Goal: Find specific page/section: Find specific page/section

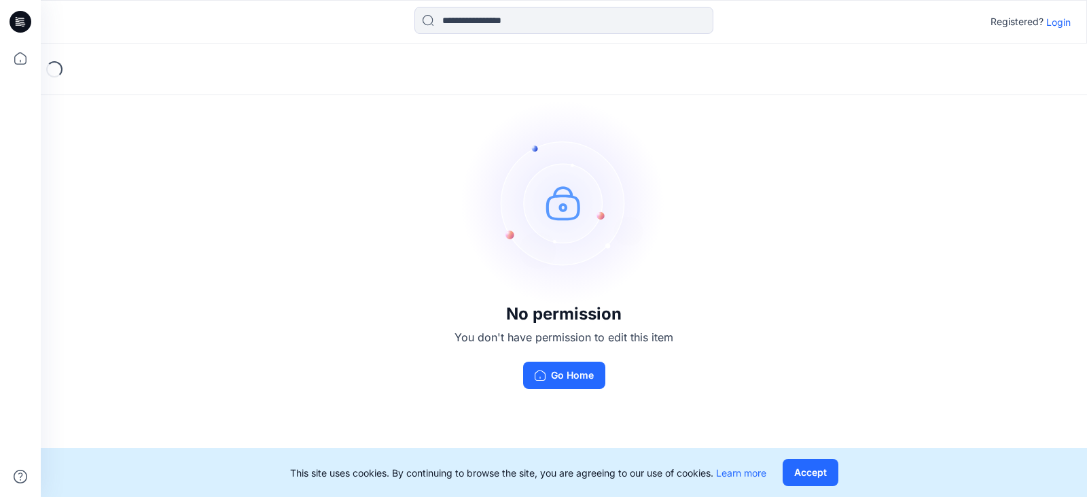
click at [1058, 20] on p "Login" at bounding box center [1059, 22] width 24 height 14
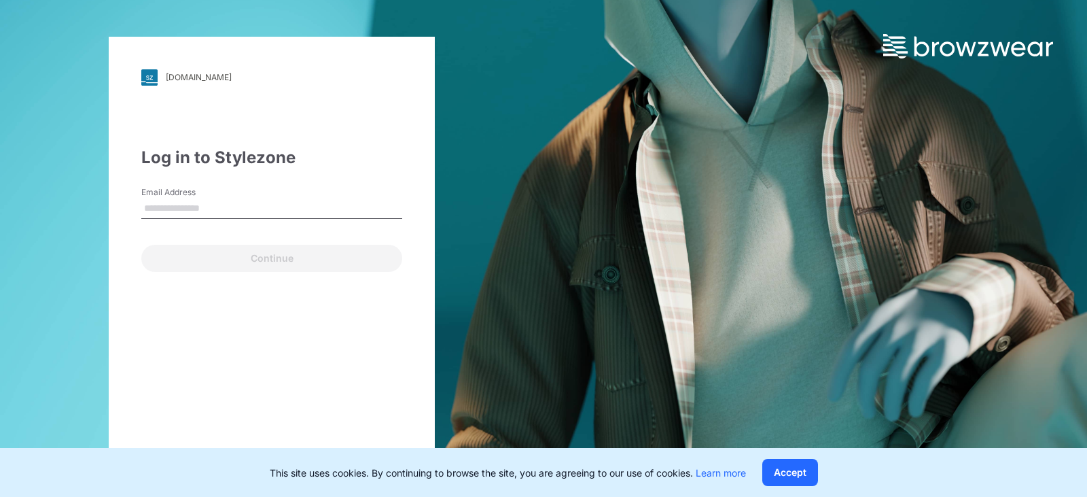
click at [274, 211] on input "Email Address" at bounding box center [271, 208] width 261 height 20
type input "**********"
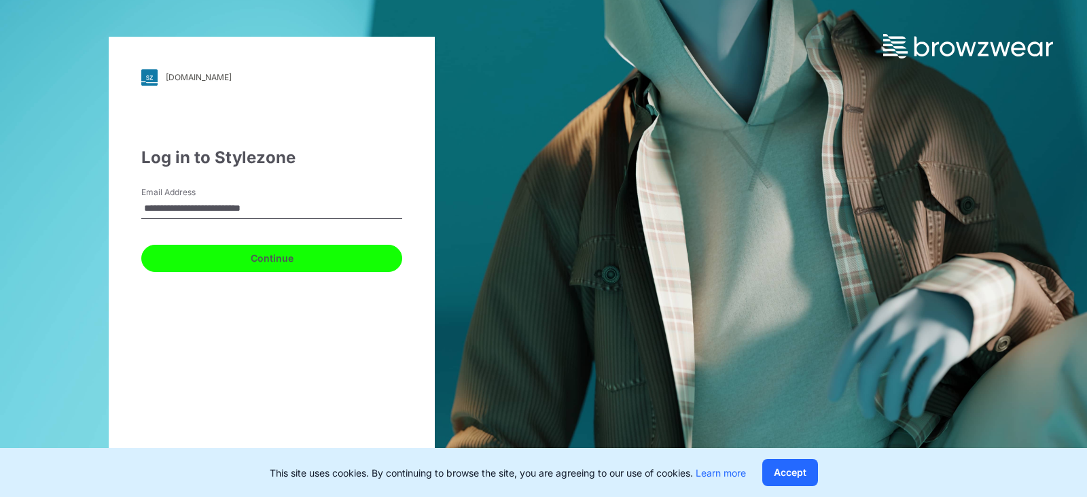
click at [248, 258] on button "Continue" at bounding box center [271, 258] width 261 height 27
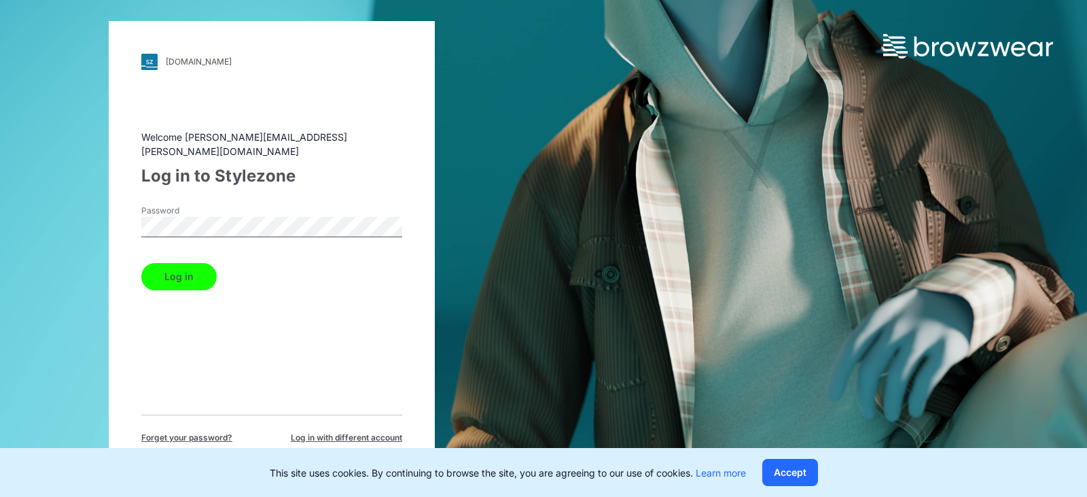
click at [199, 269] on button "Log in" at bounding box center [178, 276] width 75 height 27
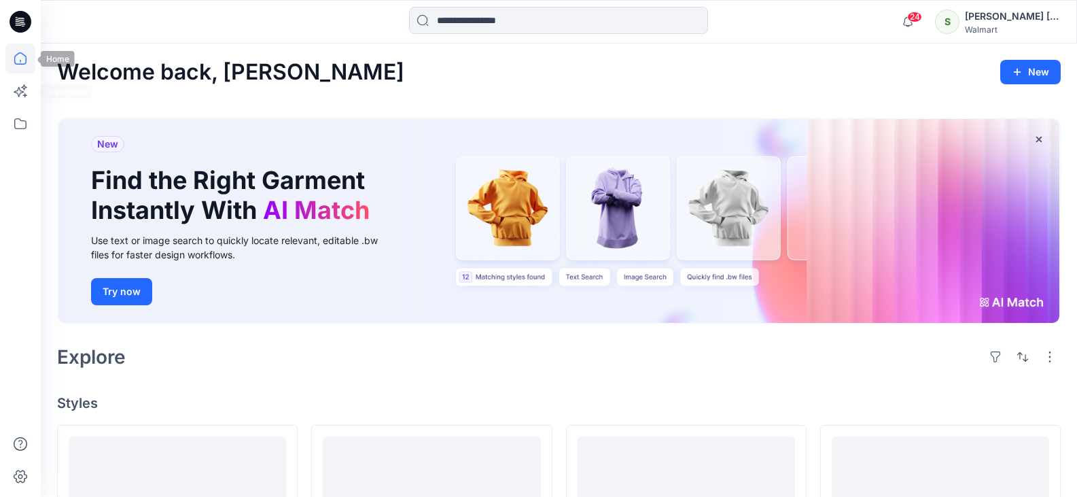
click at [22, 65] on icon at bounding box center [20, 58] width 30 height 30
click at [15, 127] on icon at bounding box center [20, 123] width 12 height 11
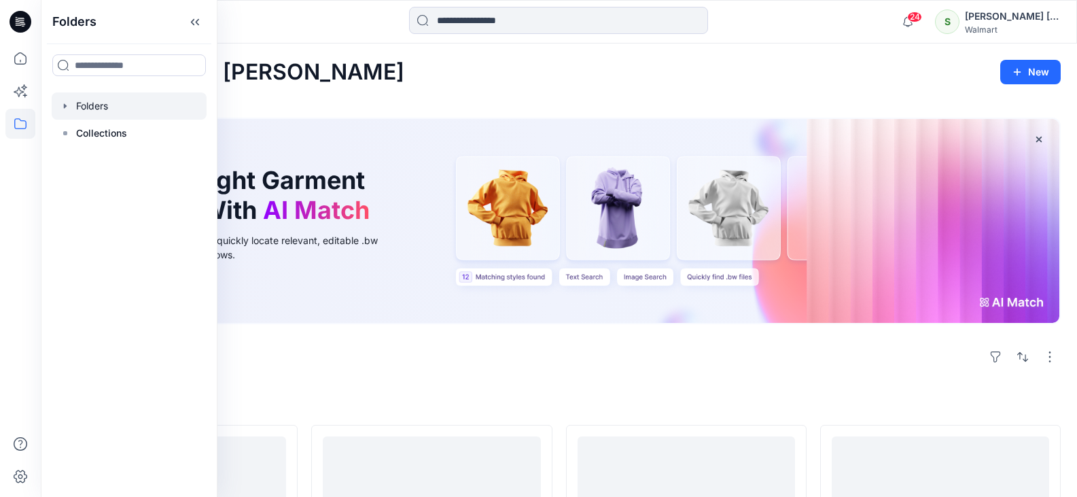
click at [160, 102] on div at bounding box center [129, 105] width 155 height 27
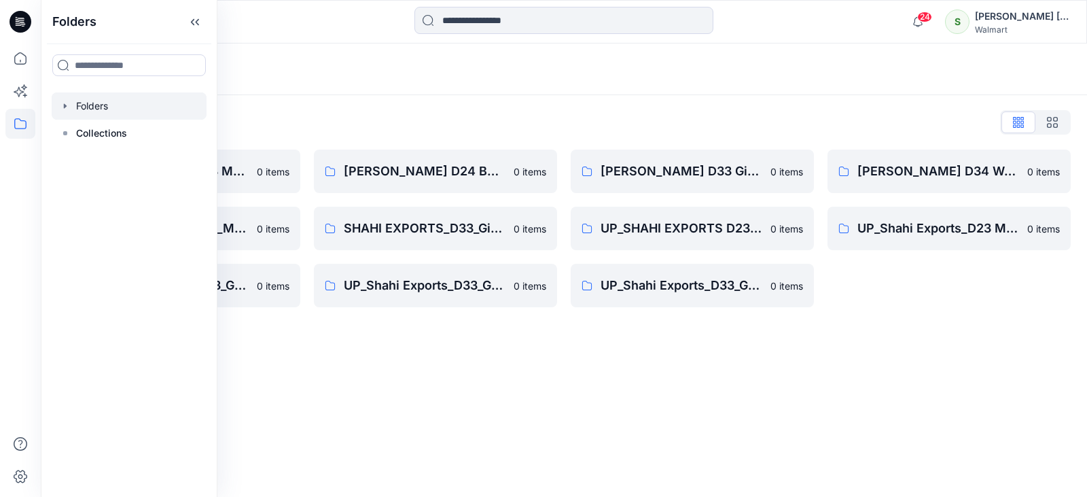
click at [324, 379] on div "Folders Folders List [PERSON_NAME] D23 Mens Wovens 0 items SHAHI EXPORTS_D23_Me…" at bounding box center [564, 269] width 1047 height 453
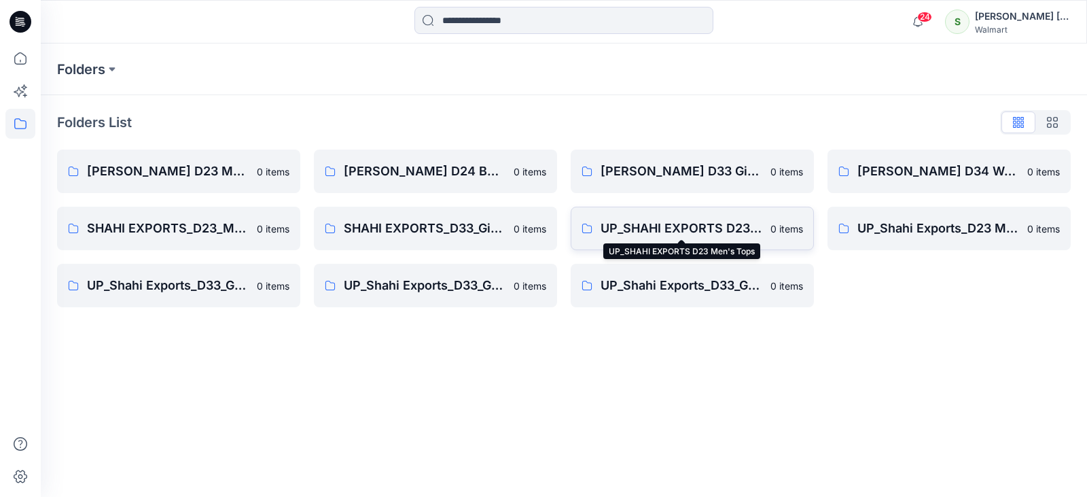
click at [692, 228] on p "UP_SHAHI EXPORTS D23 Men's Tops" at bounding box center [682, 228] width 162 height 19
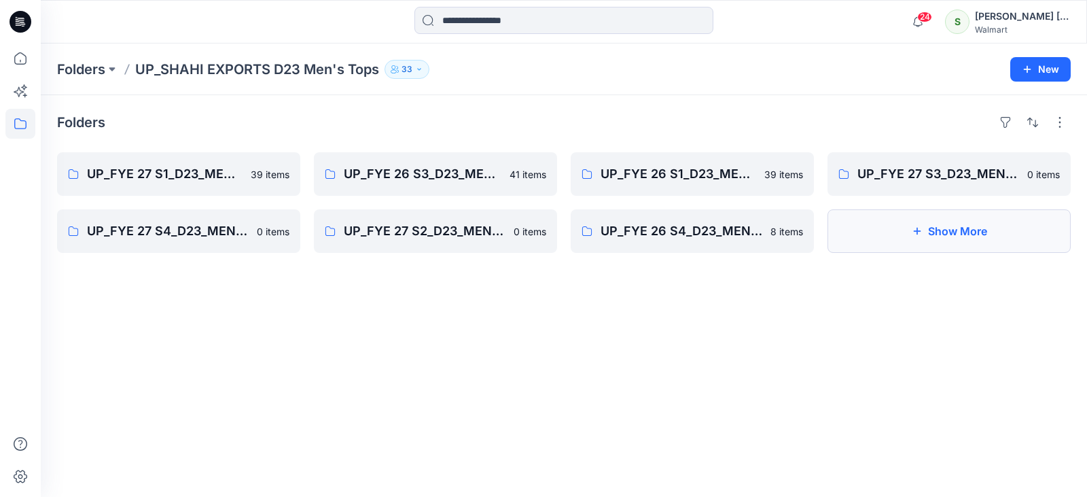
click at [914, 231] on icon "button" at bounding box center [917, 231] width 7 height 7
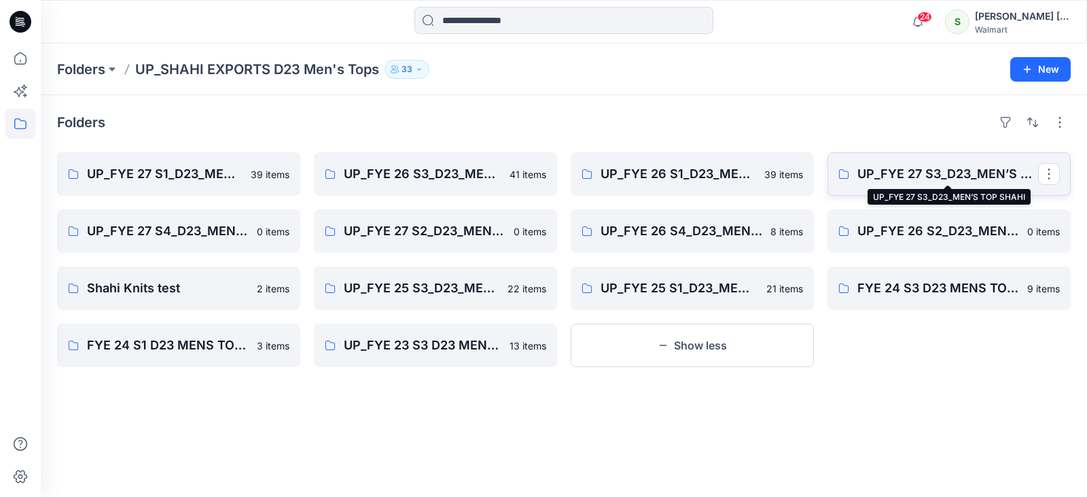
click at [929, 172] on p "UP_FYE 27 S3_D23_MEN’S TOP SHAHI" at bounding box center [948, 173] width 181 height 19
